Goal: Transaction & Acquisition: Book appointment/travel/reservation

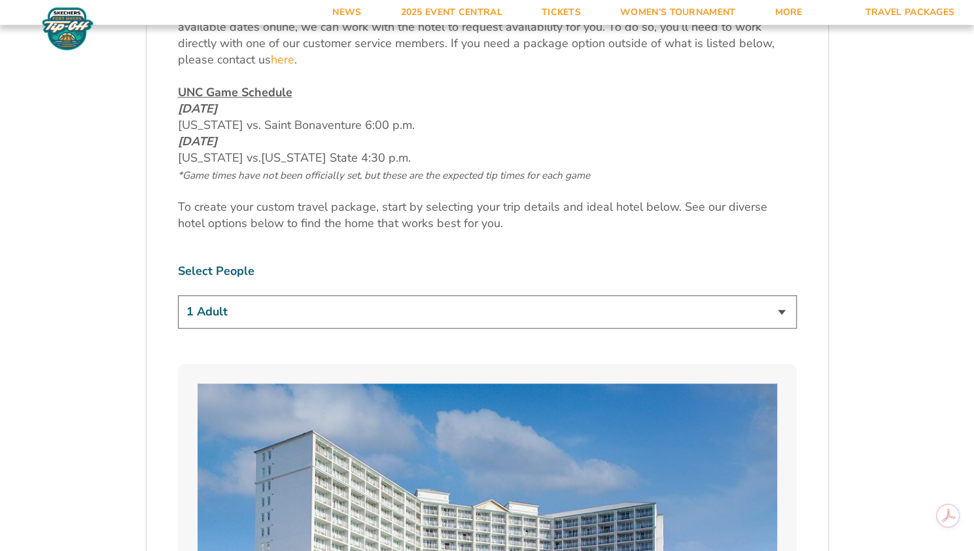
scroll to position [654, 0]
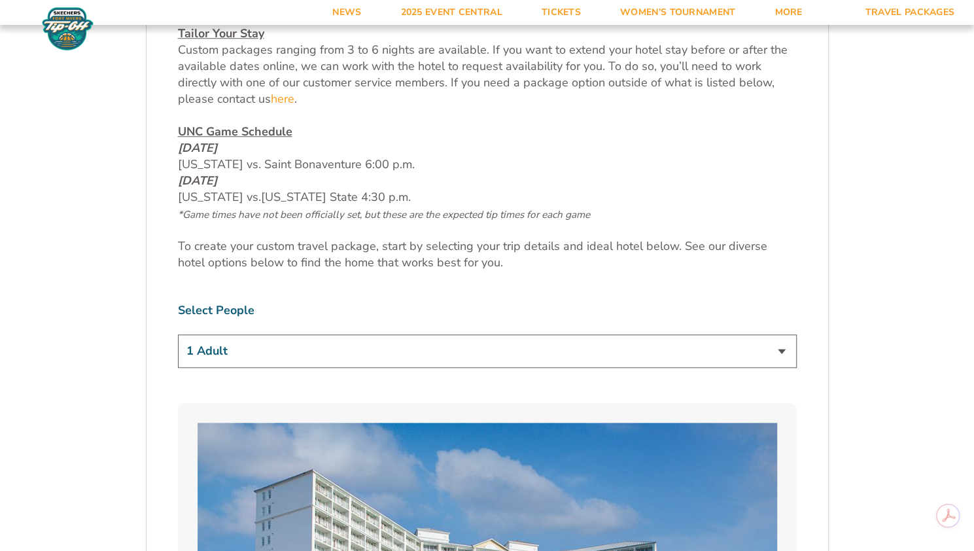
click at [426, 339] on select "1 Adult 2 Adults 3 Adults 4 Adults 2 Adults + 1 Child 2 Adults + 2 Children 2 A…" at bounding box center [487, 350] width 619 height 33
click at [178, 334] on select "1 Adult 2 Adults 3 Adults 4 Adults 2 Adults + 1 Child 2 Adults + 2 Children 2 A…" at bounding box center [487, 350] width 619 height 33
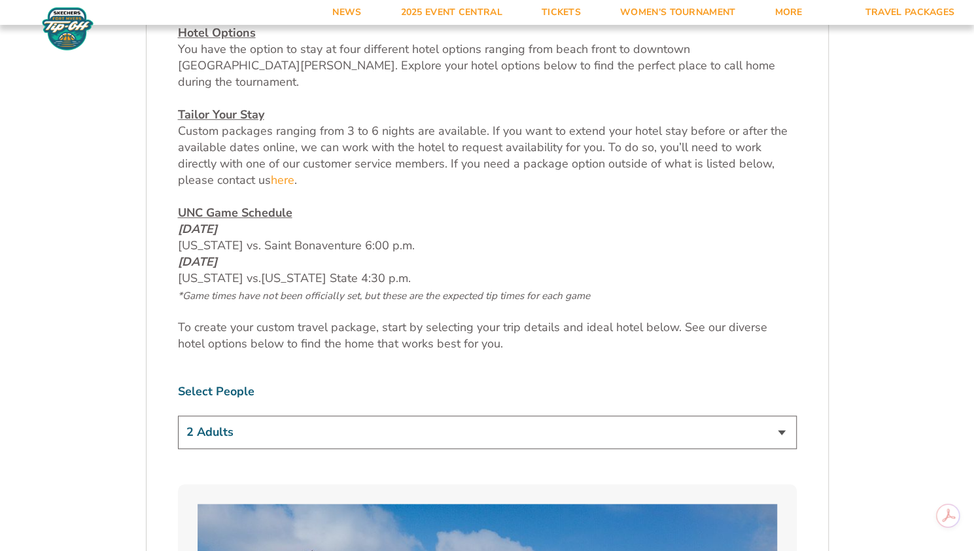
scroll to position [551, 0]
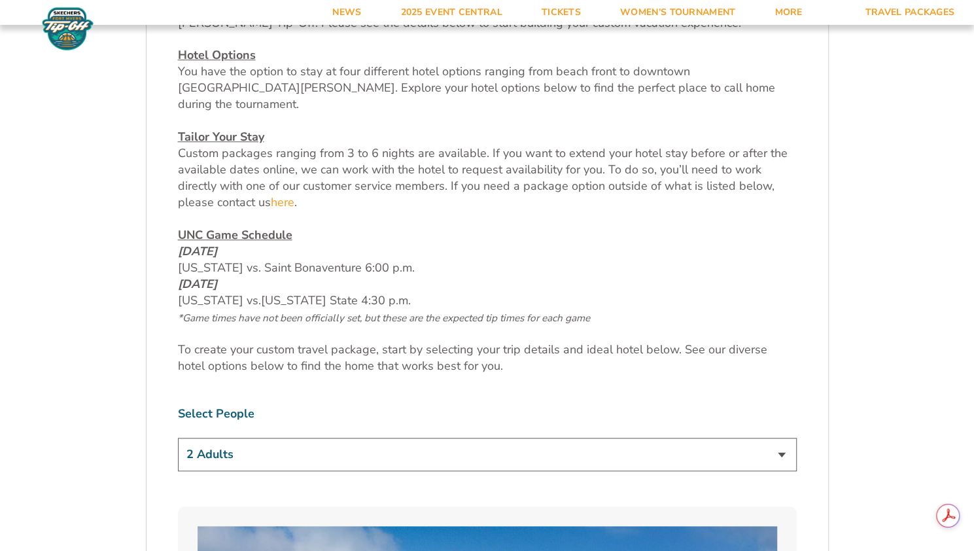
click at [563, 438] on select "1 Adult 2 Adults 3 Adults 4 Adults 2 Adults + 1 Child 2 Adults + 2 Children 2 A…" at bounding box center [487, 454] width 619 height 33
click at [178, 438] on select "1 Adult 2 Adults 3 Adults 4 Adults 2 Adults + 1 Child 2 Adults + 2 Children 2 A…" at bounding box center [487, 454] width 619 height 33
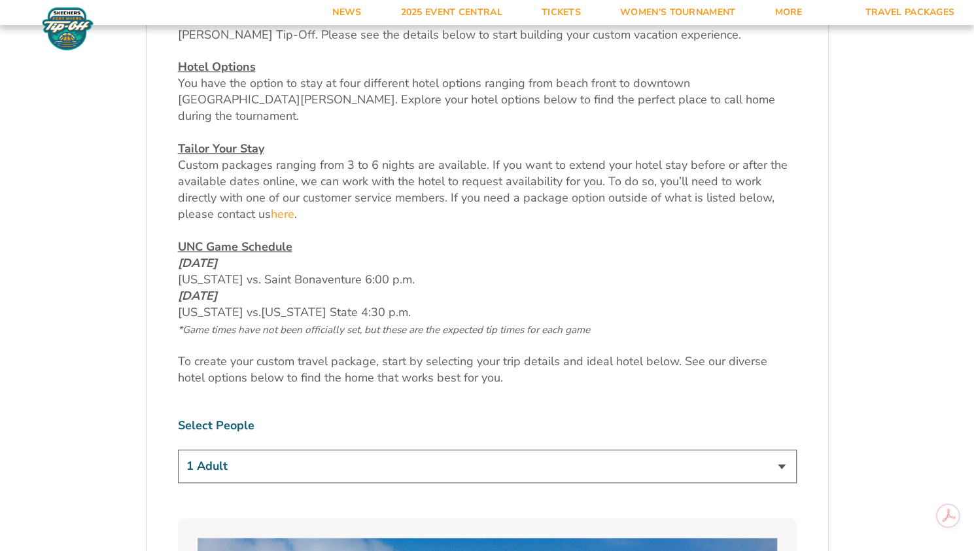
scroll to position [504, 0]
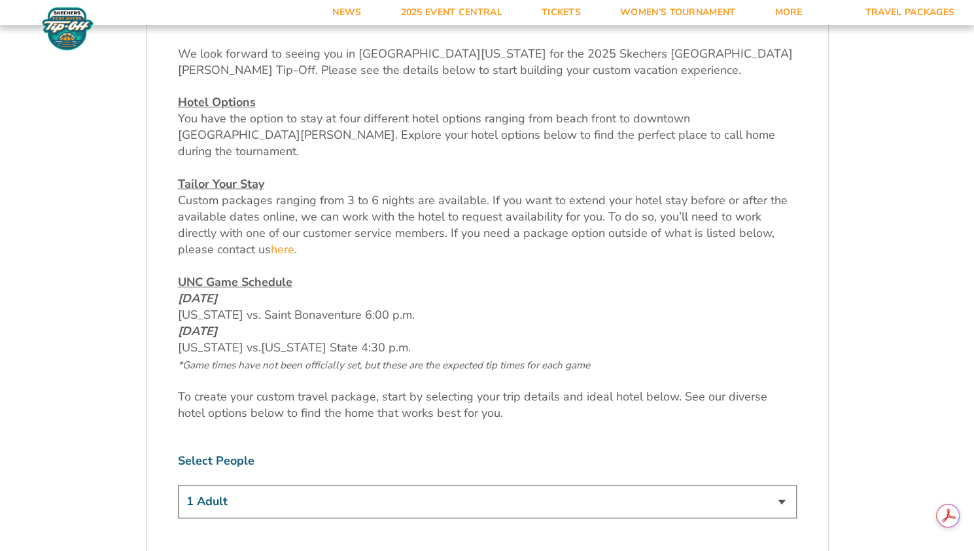
drag, startPoint x: 481, startPoint y: 474, endPoint x: 488, endPoint y: 469, distance: 8.0
click at [481, 485] on select "1 Adult 2 Adults 3 Adults 4 Adults 2 Adults + 1 Child 2 Adults + 2 Children 2 A…" at bounding box center [487, 501] width 619 height 33
click at [178, 485] on select "1 Adult 2 Adults 3 Adults 4 Adults 2 Adults + 1 Child 2 Adults + 2 Children 2 A…" at bounding box center [487, 501] width 619 height 33
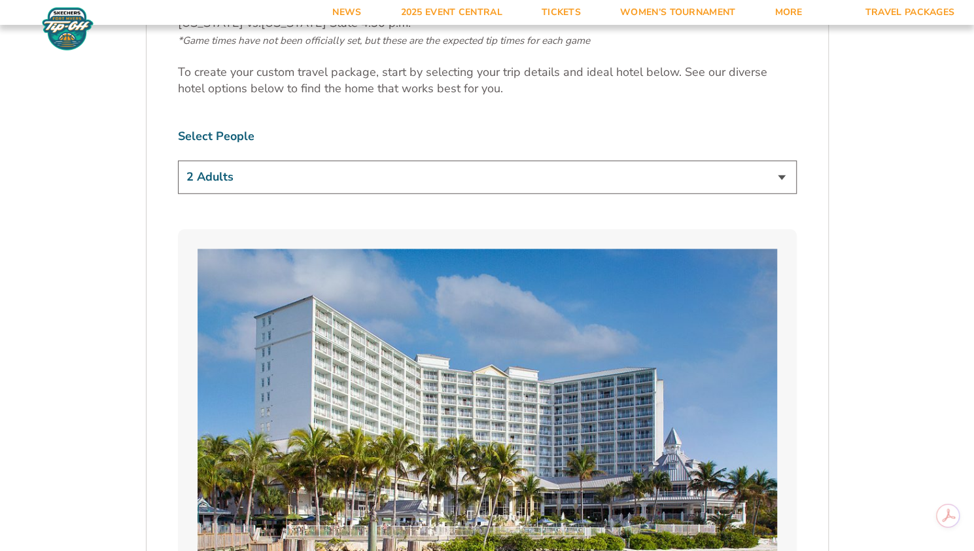
scroll to position [751, 0]
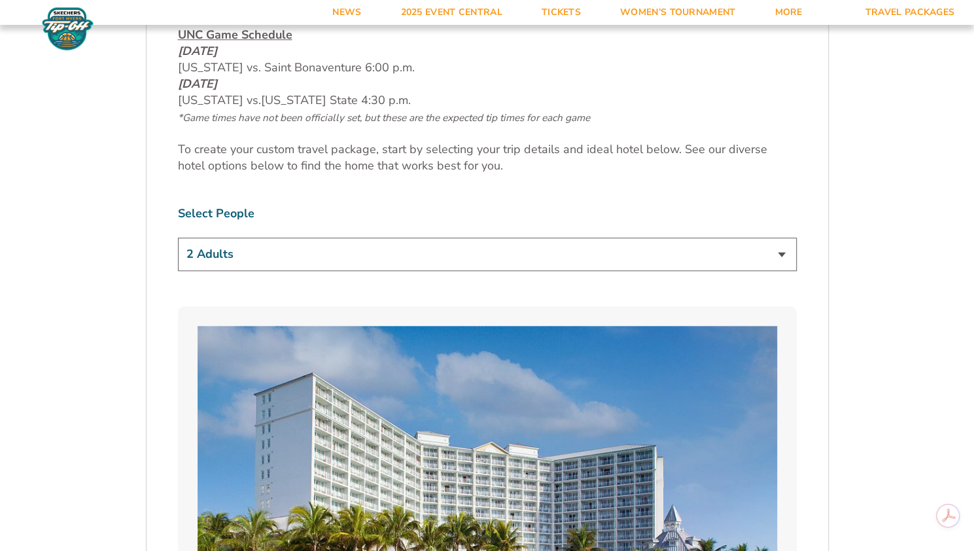
click at [283, 237] on select "1 Adult 2 Adults 3 Adults 4 Adults 2 Adults + 1 Child 2 Adults + 2 Children 2 A…" at bounding box center [487, 253] width 619 height 33
select select "1 Adult"
click at [178, 237] on select "1 Adult 2 Adults 3 Adults 4 Adults 2 Adults + 1 Child 2 Adults + 2 Children 2 A…" at bounding box center [487, 253] width 619 height 33
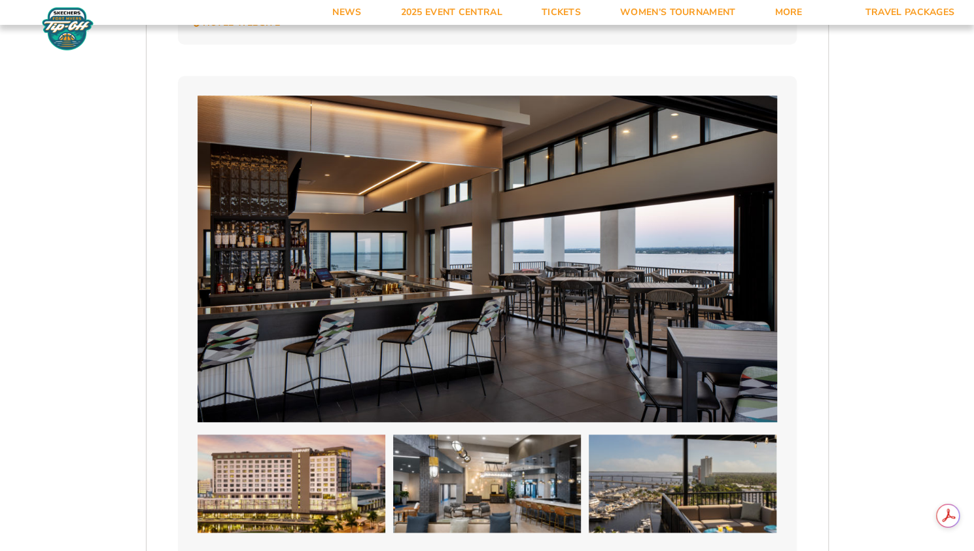
scroll to position [154, 0]
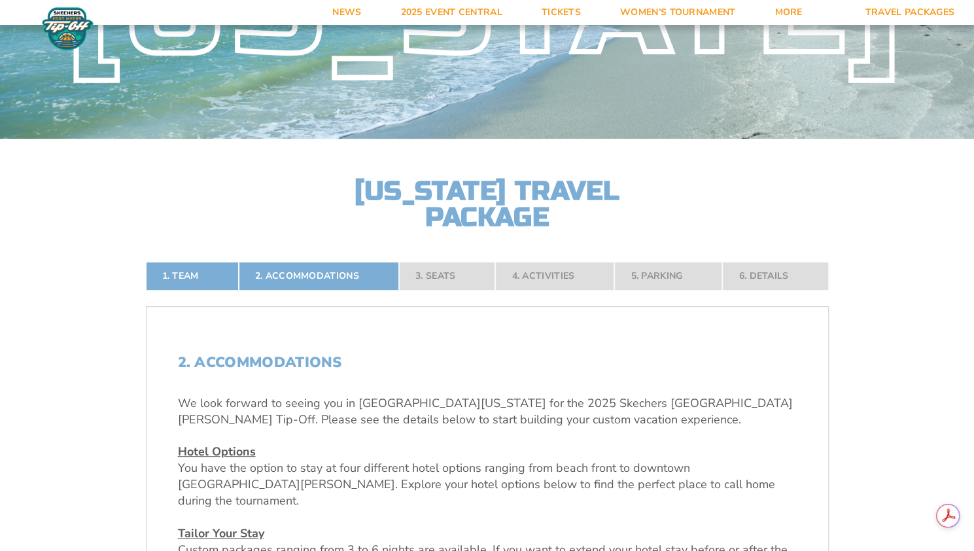
click at [669, 274] on nav "1. Team 2. Accommodations 3. Seats 4. Activities 5. Parking 6. Details" at bounding box center [487, 276] width 683 height 29
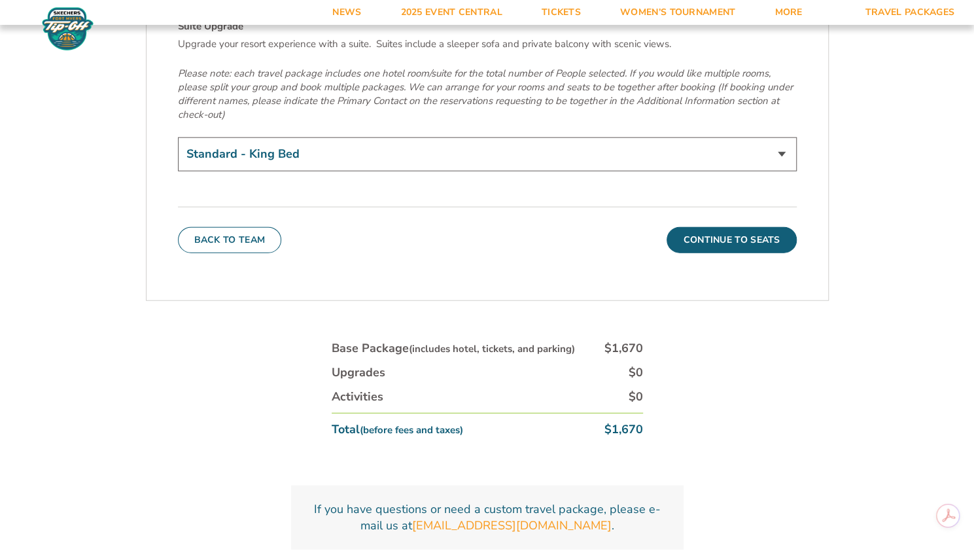
scroll to position [4661, 0]
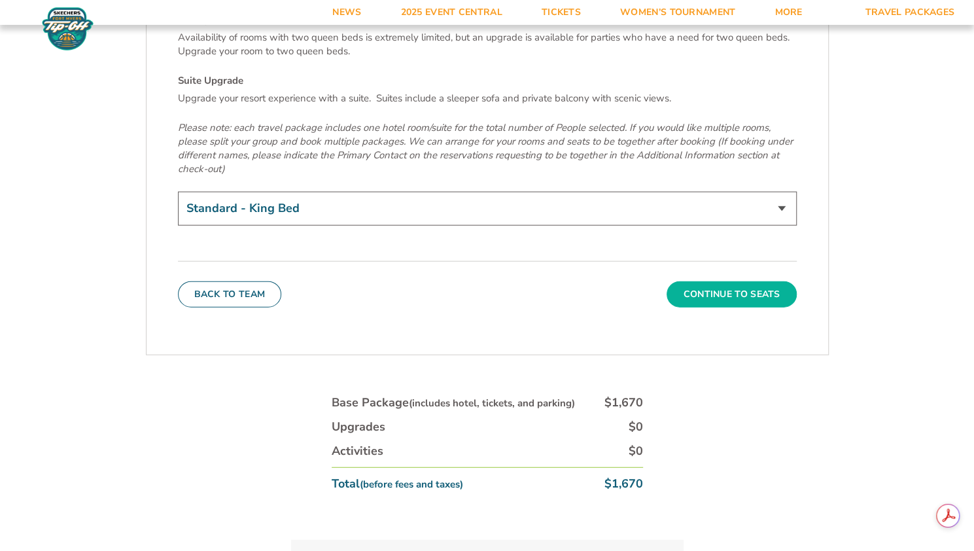
click at [752, 281] on button "Continue To Seats" at bounding box center [732, 294] width 130 height 26
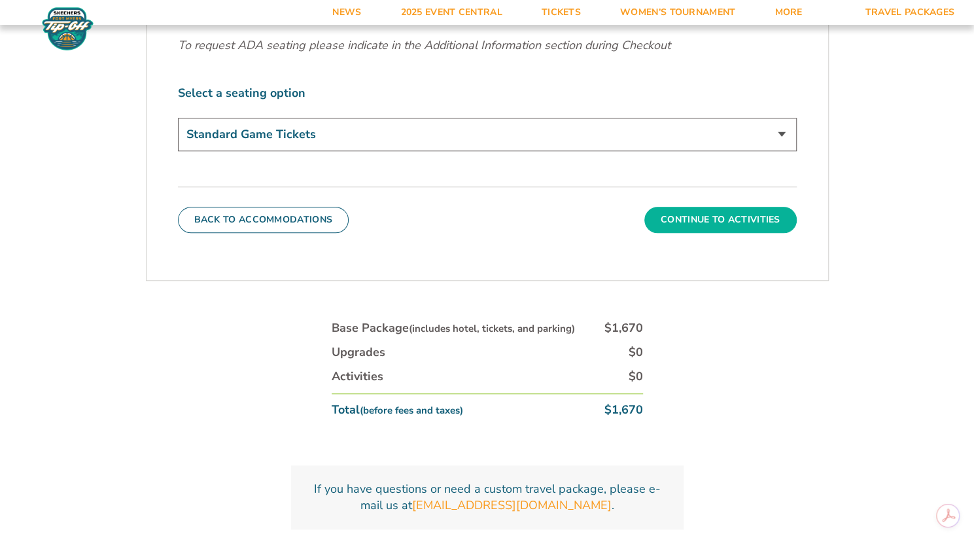
click at [703, 222] on button "Continue To Activities" at bounding box center [720, 220] width 152 height 26
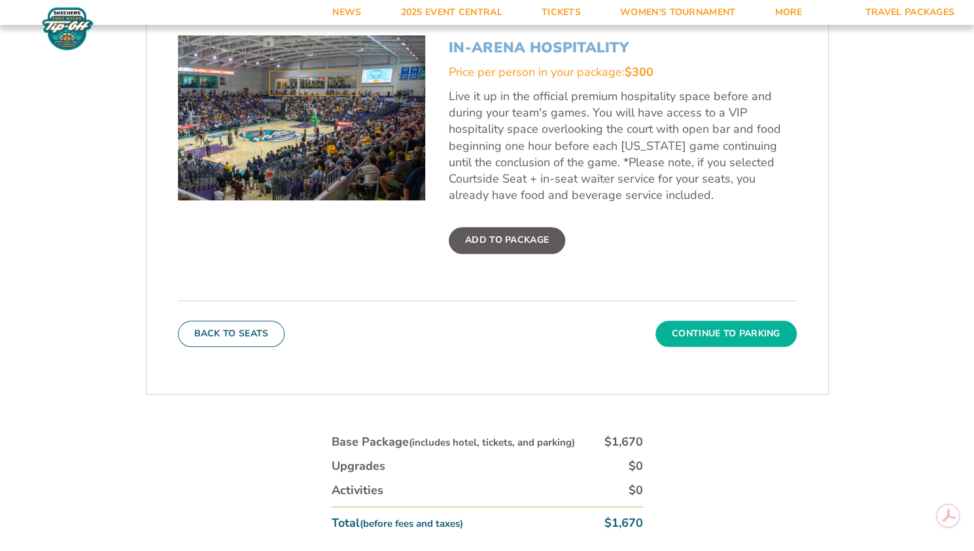
click at [732, 334] on button "Continue To Parking" at bounding box center [725, 334] width 141 height 26
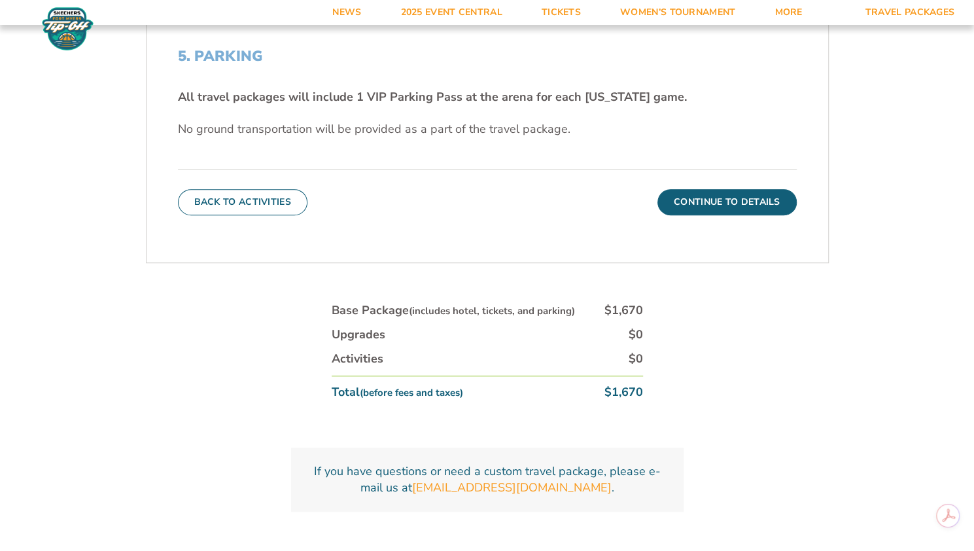
scroll to position [391, 0]
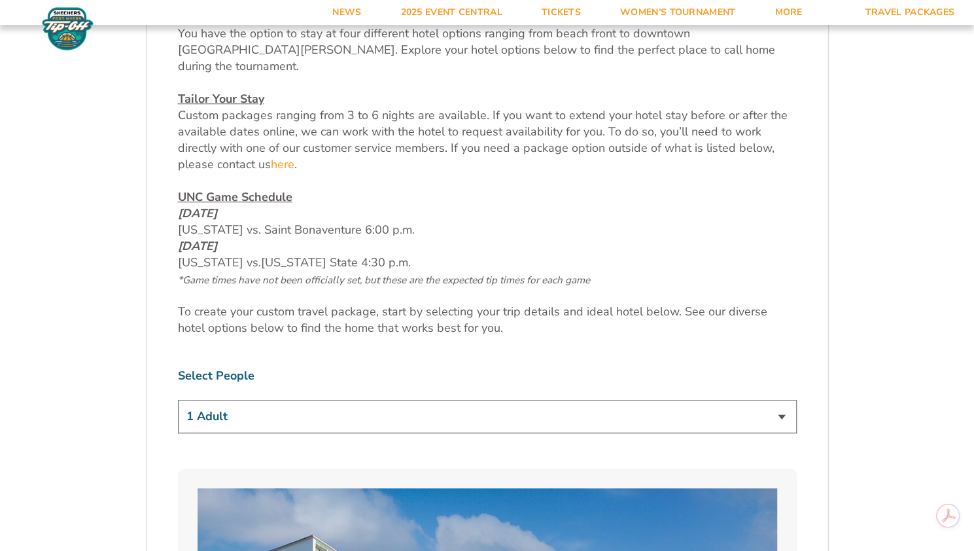
scroll to position [850, 0]
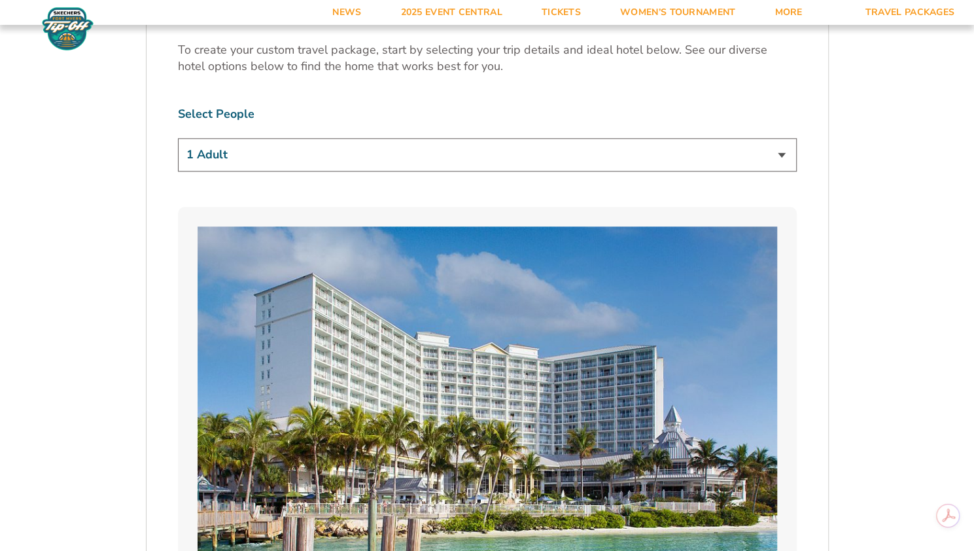
click at [303, 143] on select "1 Adult 2 Adults 3 Adults 4 Adults 2 Adults + 1 Child 2 Adults + 2 Children 2 A…" at bounding box center [487, 154] width 619 height 33
click at [178, 138] on select "1 Adult 2 Adults 3 Adults 4 Adults 2 Adults + 1 Child 2 Adults + 2 Children 2 A…" at bounding box center [487, 154] width 619 height 33
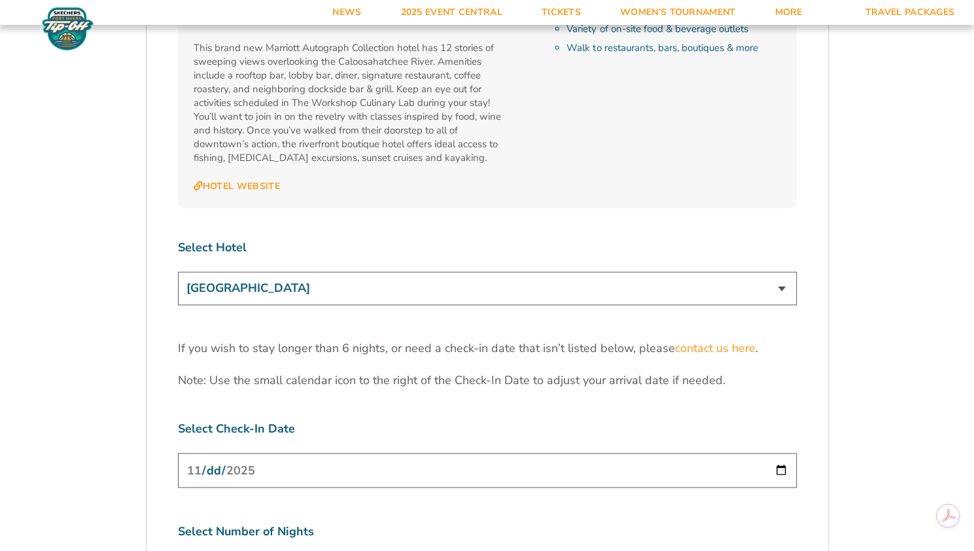
scroll to position [3990, 0]
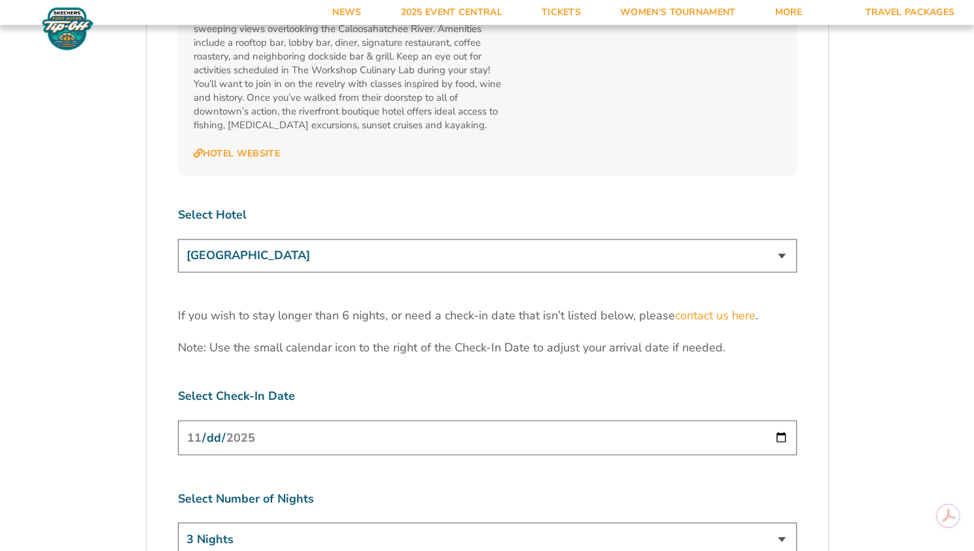
click at [318, 239] on select "Marriott Sanibel Harbour Resort & Spa Margaritaville Beach Resort Pink Shell Be…" at bounding box center [487, 255] width 619 height 33
click at [178, 239] on select "Marriott Sanibel Harbour Resort & Spa Margaritaville Beach Resort Pink Shell Be…" at bounding box center [487, 255] width 619 height 33
click at [341, 239] on select "Marriott Sanibel Harbour Resort & Spa Margaritaville Beach Resort Pink Shell Be…" at bounding box center [487, 255] width 619 height 33
click at [178, 239] on select "Marriott Sanibel Harbour Resort & Spa Margaritaville Beach Resort Pink Shell Be…" at bounding box center [487, 255] width 619 height 33
drag, startPoint x: 347, startPoint y: 172, endPoint x: 201, endPoint y: 177, distance: 146.0
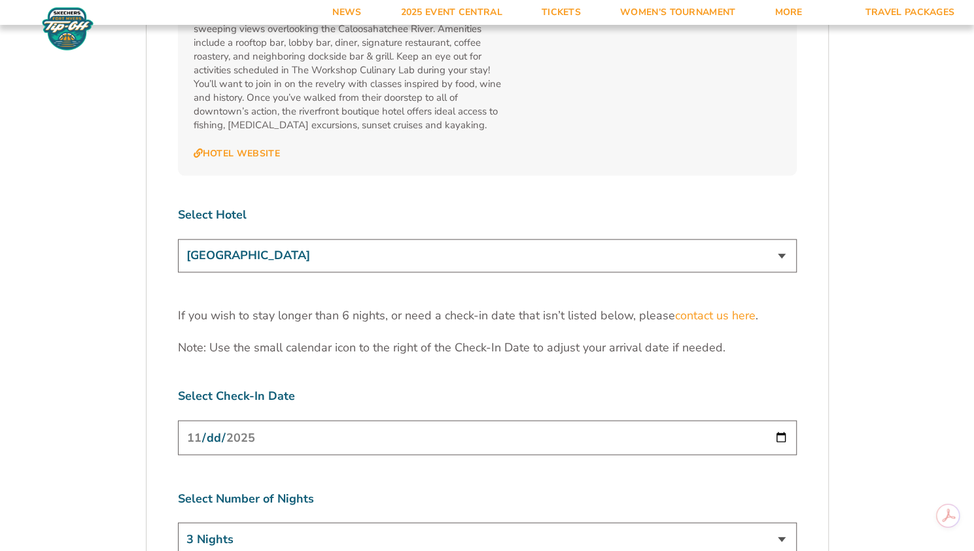
click at [201, 239] on select "Marriott Sanibel Harbour Resort & Spa Margaritaville Beach Resort Pink Shell Be…" at bounding box center [487, 255] width 619 height 33
click at [292, 239] on select "Marriott Sanibel Harbour Resort & Spa Margaritaville Beach Resort Pink Shell Be…" at bounding box center [487, 255] width 619 height 33
click at [178, 239] on select "Marriott Sanibel Harbour Resort & Spa Margaritaville Beach Resort Pink Shell Be…" at bounding box center [487, 255] width 619 height 33
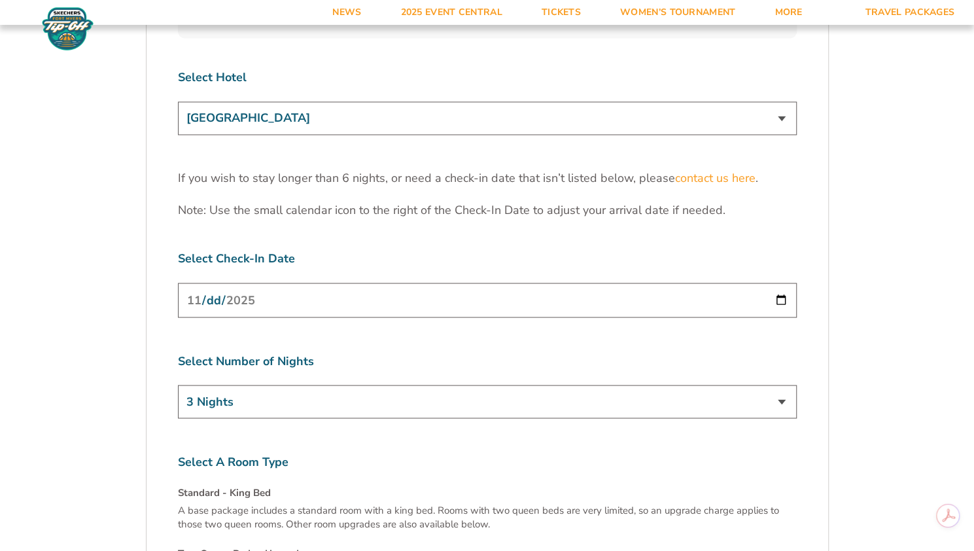
scroll to position [4121, 0]
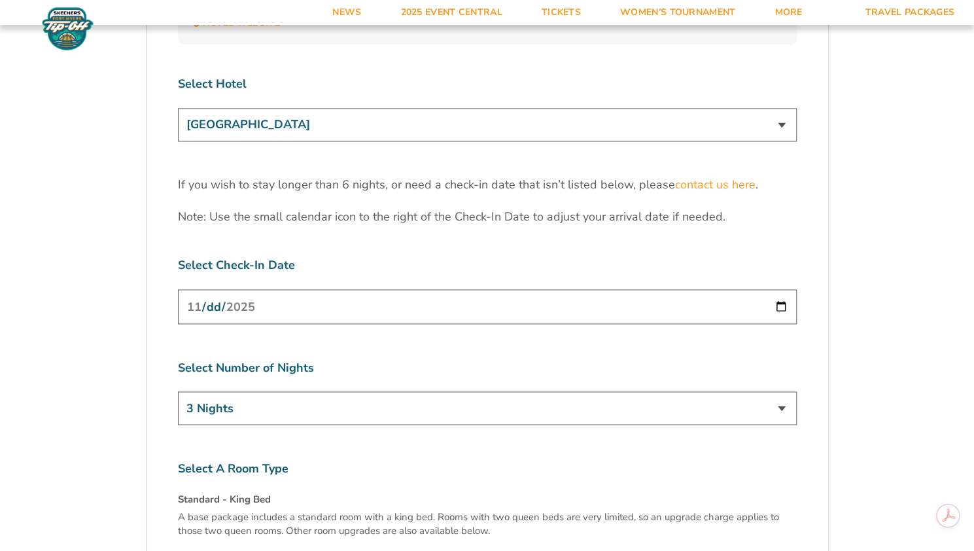
click at [344, 108] on select "Marriott Sanibel Harbour Resort & Spa Margaritaville Beach Resort Pink Shell Be…" at bounding box center [487, 124] width 619 height 33
click at [178, 108] on select "Marriott Sanibel Harbour Resort & Spa Margaritaville Beach Resort Pink Shell Be…" at bounding box center [487, 124] width 619 height 33
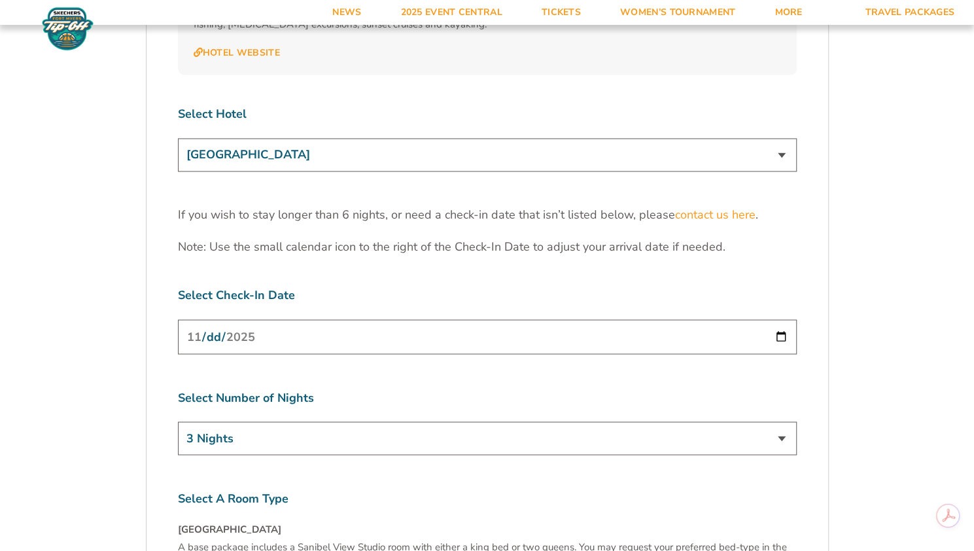
scroll to position [3990, 0]
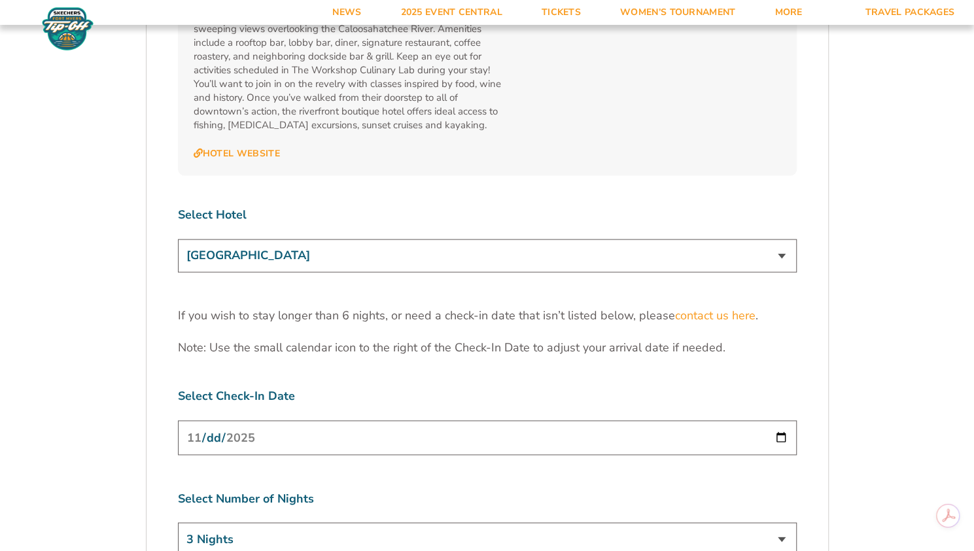
click at [361, 239] on select "Marriott Sanibel Harbour Resort & Spa Margaritaville Beach Resort Pink Shell Be…" at bounding box center [487, 255] width 619 height 33
click at [178, 239] on select "Marriott Sanibel Harbour Resort & Spa Margaritaville Beach Resort Pink Shell Be…" at bounding box center [487, 255] width 619 height 33
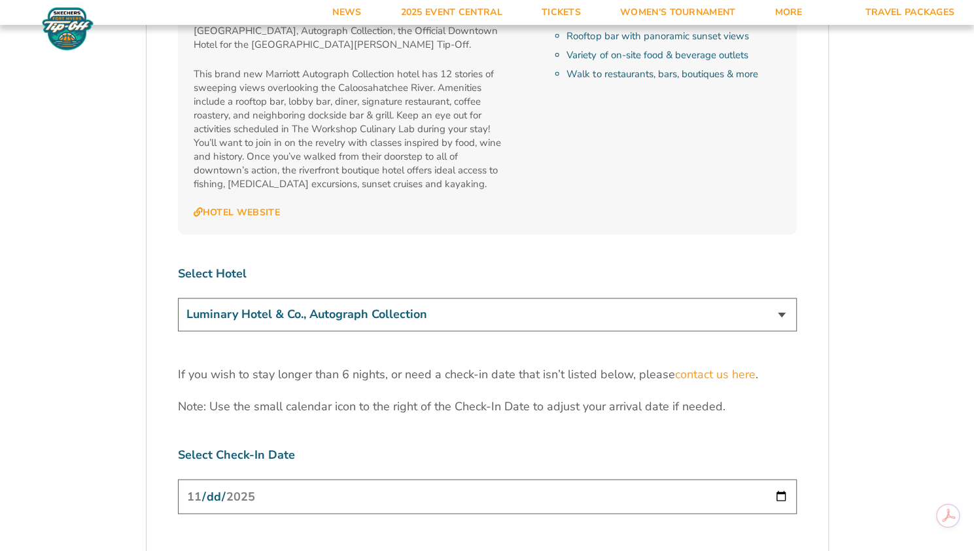
scroll to position [3859, 0]
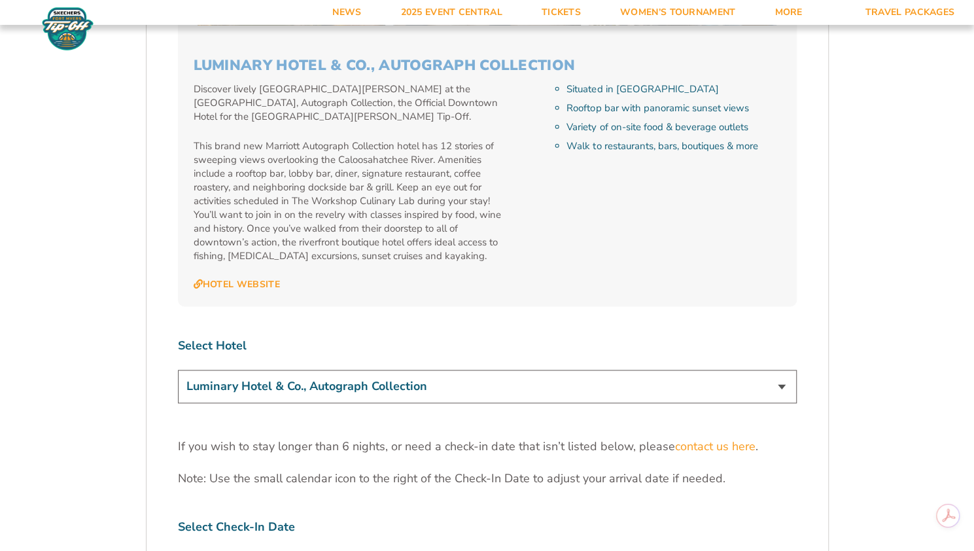
drag, startPoint x: 377, startPoint y: 302, endPoint x: 345, endPoint y: 298, distance: 32.4
click at [377, 370] on select "Marriott Sanibel Harbour Resort & Spa Margaritaville Beach Resort Pink Shell Be…" at bounding box center [487, 386] width 619 height 33
select select "18478"
click at [178, 370] on select "Marriott Sanibel Harbour Resort & Spa Margaritaville Beach Resort Pink Shell Be…" at bounding box center [487, 386] width 619 height 33
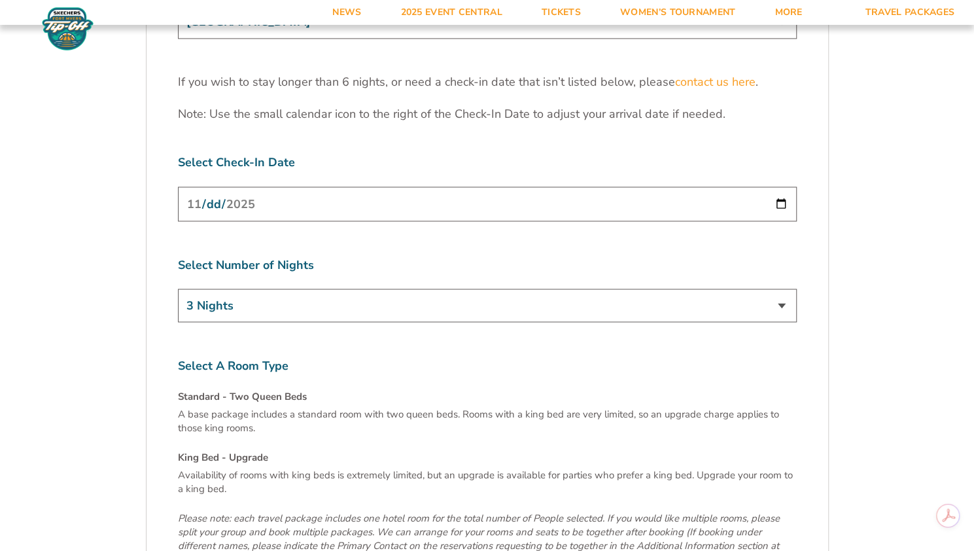
scroll to position [4121, 0]
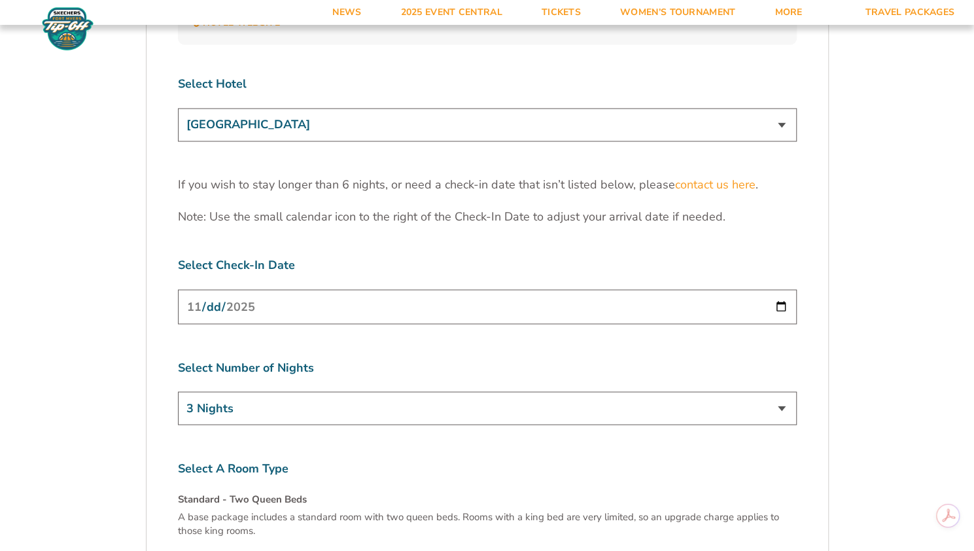
click at [281, 391] on select "3 Nights 4 Nights 5 Nights 6 Nights" at bounding box center [487, 407] width 619 height 33
click at [326, 359] on label "Select Number of Nights" at bounding box center [487, 367] width 619 height 16
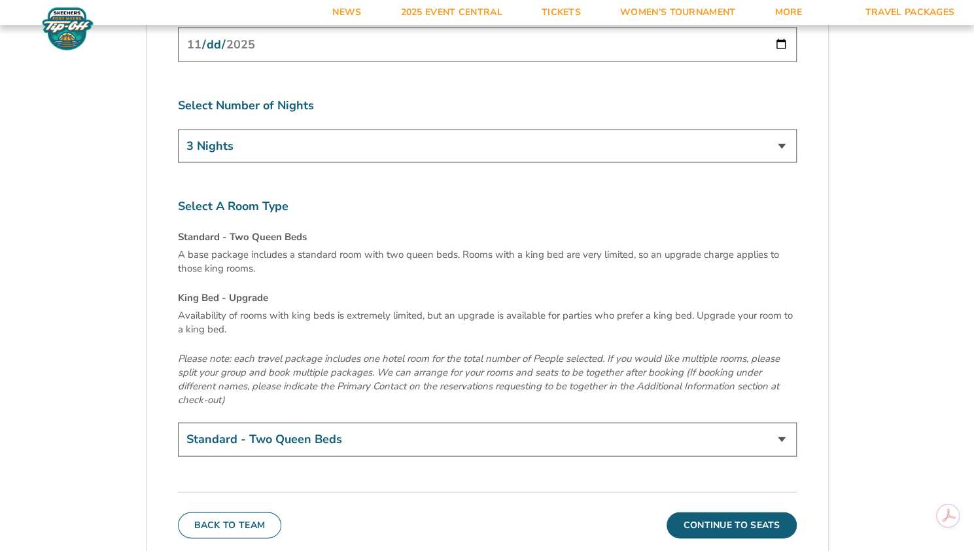
scroll to position [4448, 0]
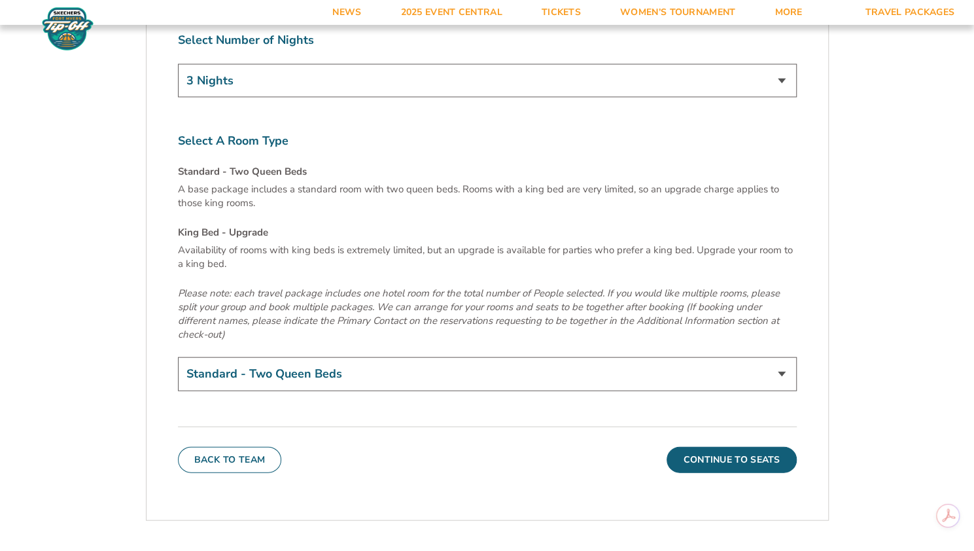
click at [355, 357] on select "Standard - Two Queen Beds King Bed - Upgrade (+$15 per night)" at bounding box center [487, 373] width 619 height 33
select select "King Bed - Upgrade"
click at [178, 357] on select "Standard - Two Queen Beds King Bed - Upgrade (+$15 per night)" at bounding box center [487, 373] width 619 height 33
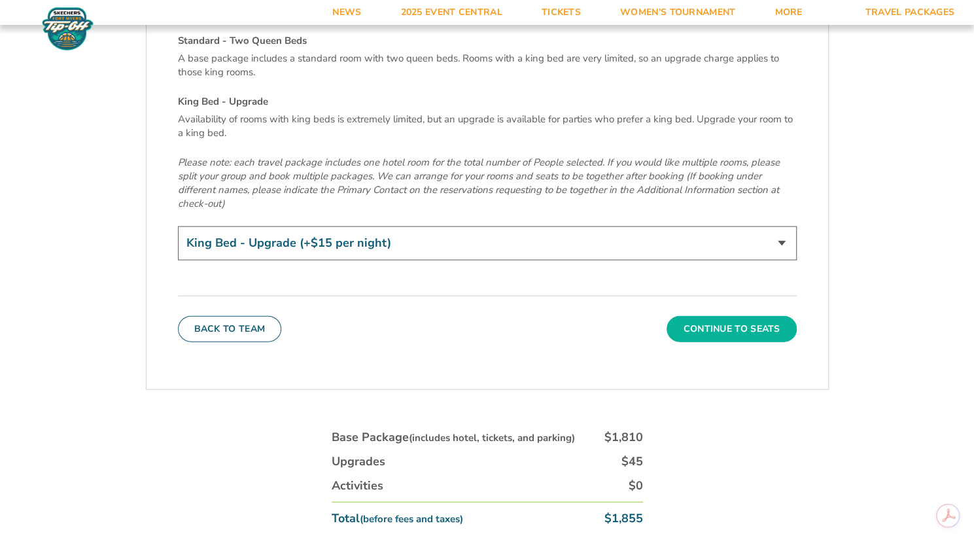
click at [731, 316] on button "Continue To Seats" at bounding box center [732, 329] width 130 height 26
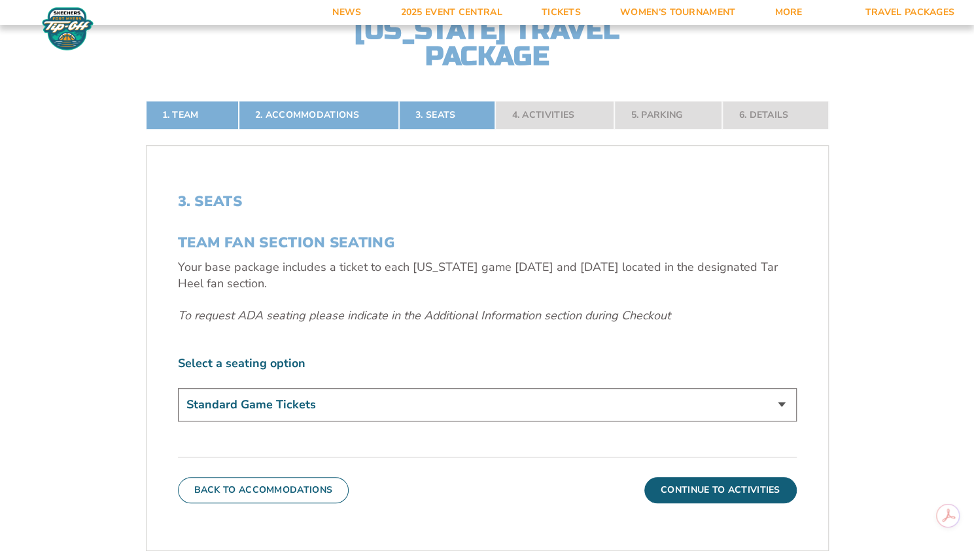
scroll to position [391, 0]
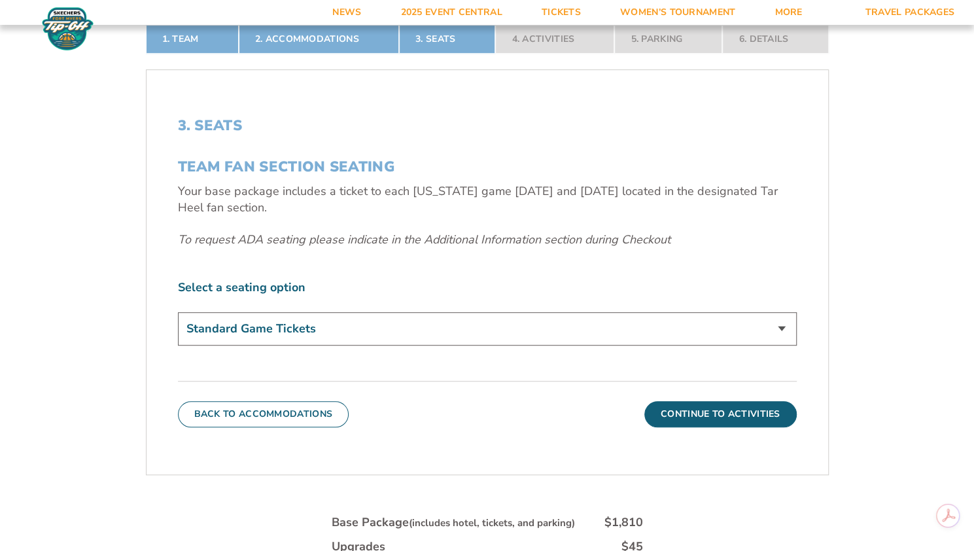
click at [363, 332] on select "Standard Game Tickets" at bounding box center [487, 328] width 619 height 33
drag, startPoint x: 399, startPoint y: 373, endPoint x: 630, endPoint y: 383, distance: 231.1
click at [400, 373] on div "3. Seats TEAM FAN SECTION SEATING Your base package includes a ticket to each N…" at bounding box center [488, 272] width 682 height 373
click at [293, 283] on label "Select a seating option" at bounding box center [487, 287] width 619 height 16
click at [727, 409] on button "Continue To Activities" at bounding box center [720, 414] width 152 height 26
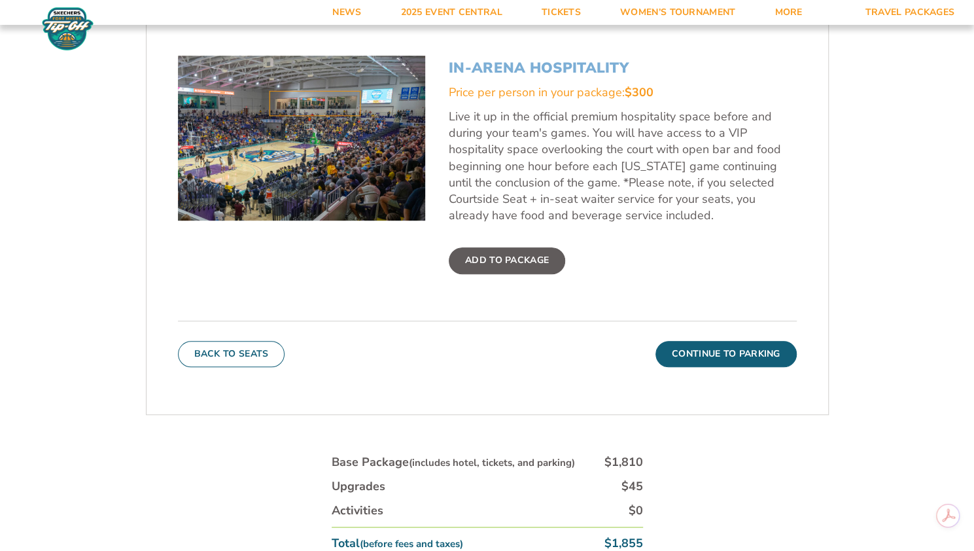
scroll to position [522, 0]
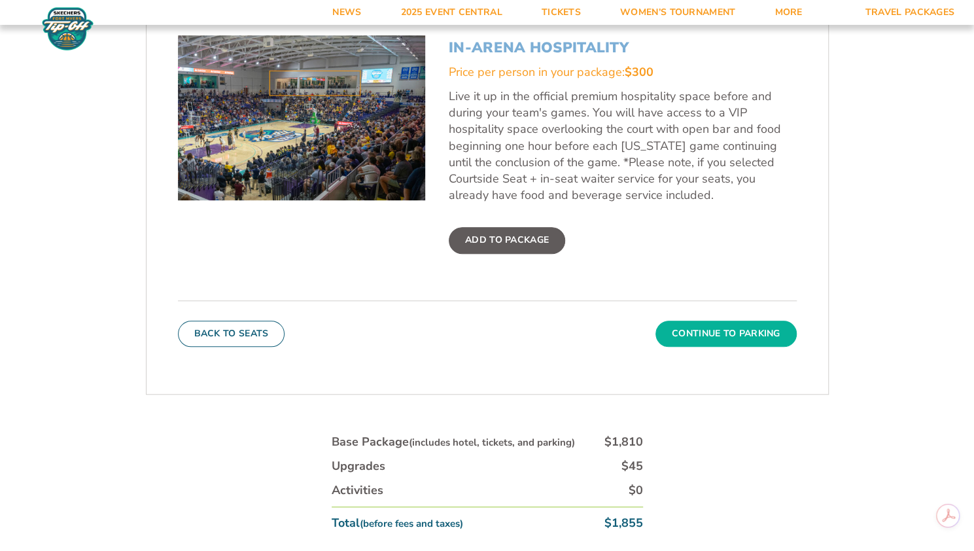
click at [725, 332] on button "Continue To Parking" at bounding box center [725, 334] width 141 height 26
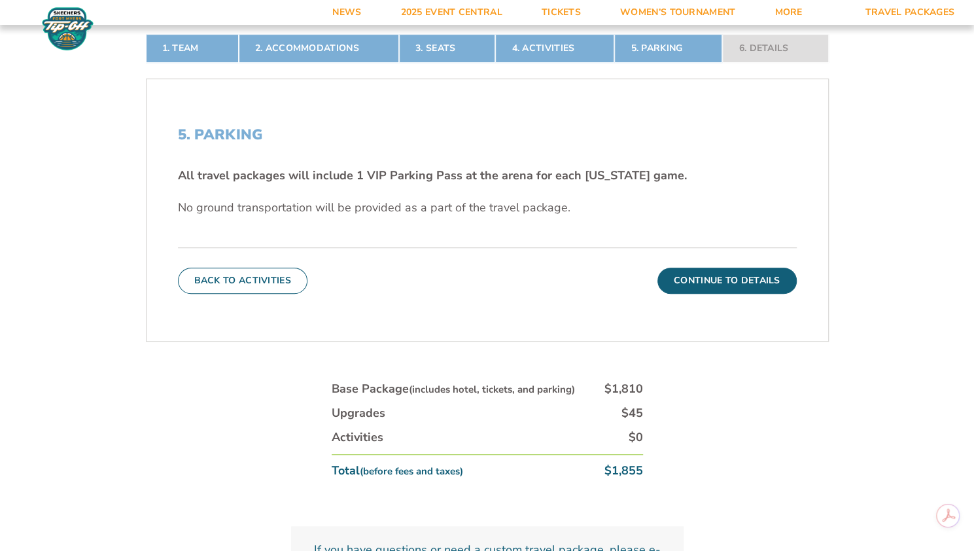
scroll to position [391, 0]
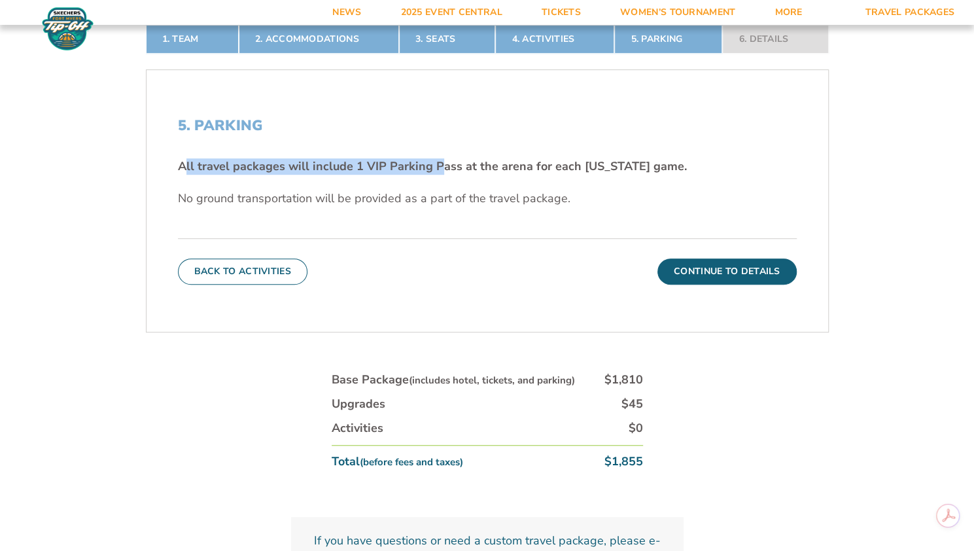
drag, startPoint x: 189, startPoint y: 168, endPoint x: 444, endPoint y: 167, distance: 255.1
click at [438, 170] on strong "All travel packages will include 1 VIP Parking Pass at the arena for each [US_S…" at bounding box center [432, 166] width 509 height 16
drag, startPoint x: 444, startPoint y: 167, endPoint x: 712, endPoint y: 305, distance: 301.3
click at [445, 167] on strong "All travel packages will include 1 VIP Parking Pass at the arena for each [US_S…" at bounding box center [432, 166] width 509 height 16
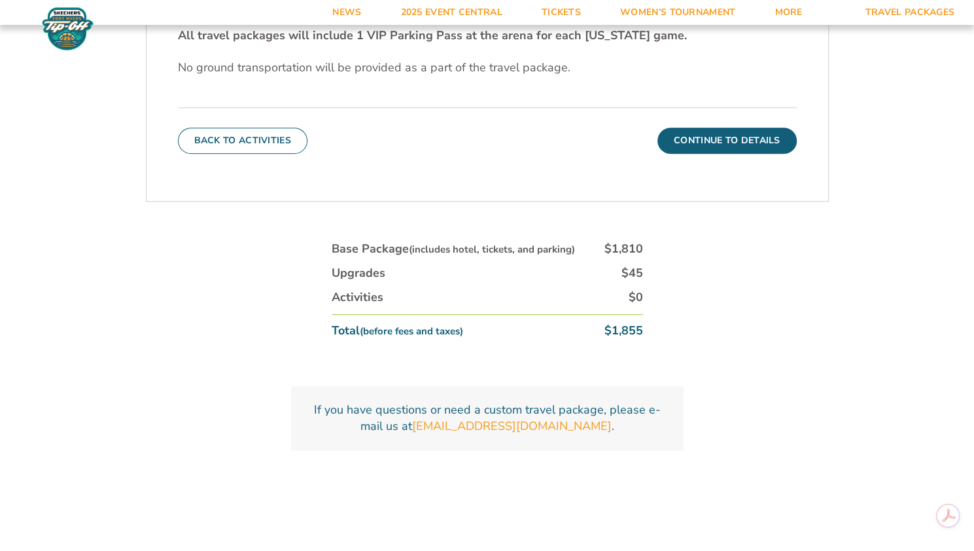
click at [717, 152] on button "Continue To Details" at bounding box center [726, 141] width 139 height 26
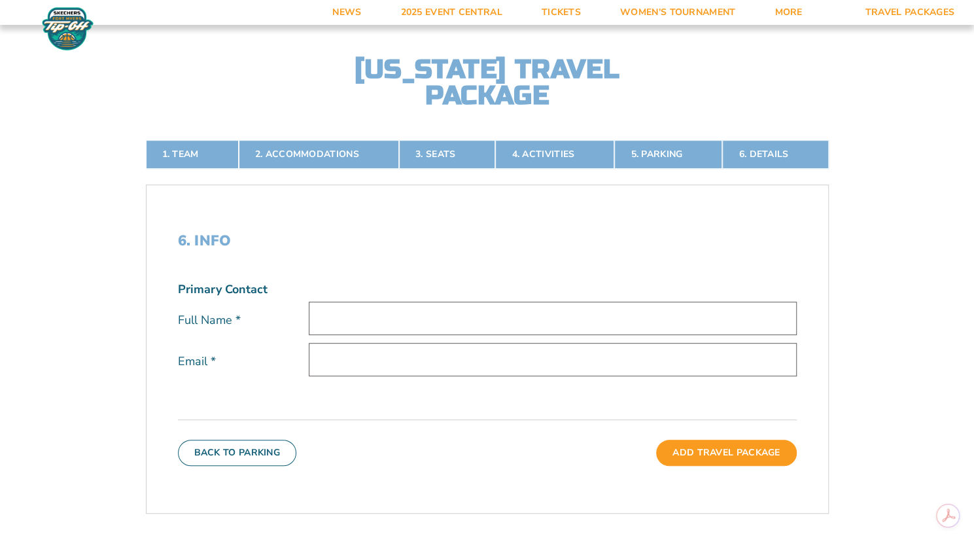
scroll to position [587, 0]
